Goal: Find specific page/section: Find specific page/section

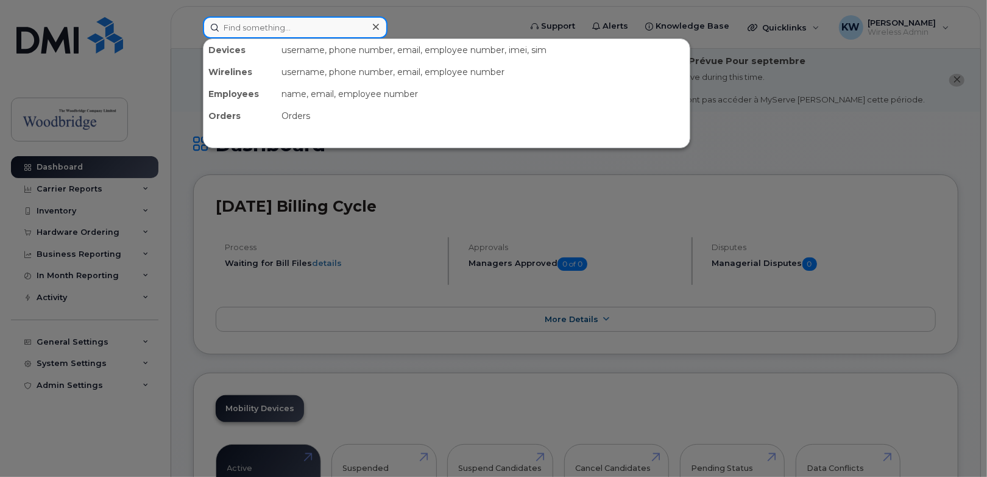
click at [275, 29] on input at bounding box center [295, 27] width 185 height 22
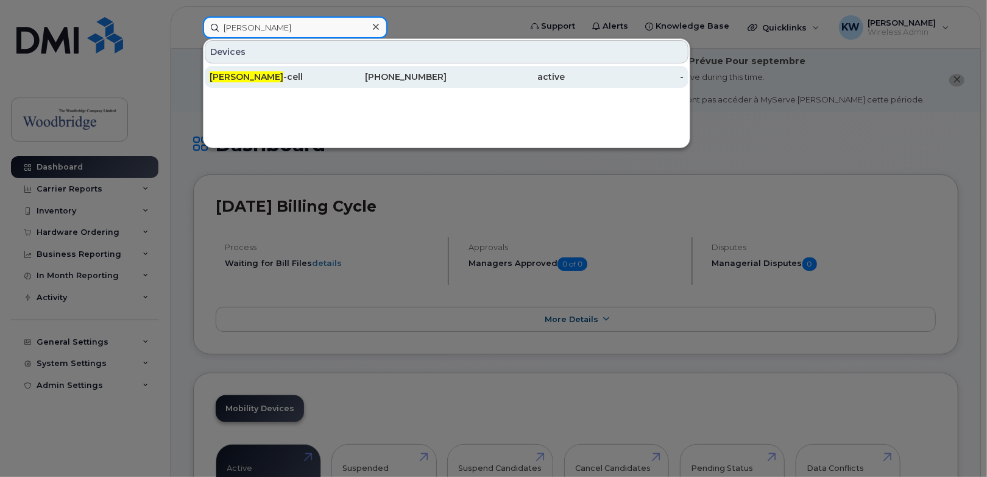
type input "sara coltman"
click at [243, 76] on span "Sara Coltman" at bounding box center [247, 76] width 74 height 11
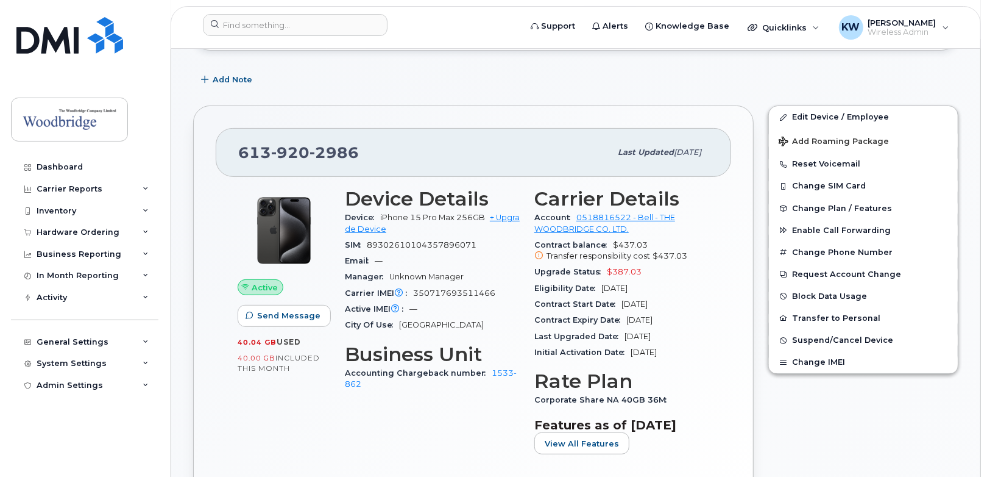
scroll to position [244, 0]
